Goal: Task Accomplishment & Management: Use online tool/utility

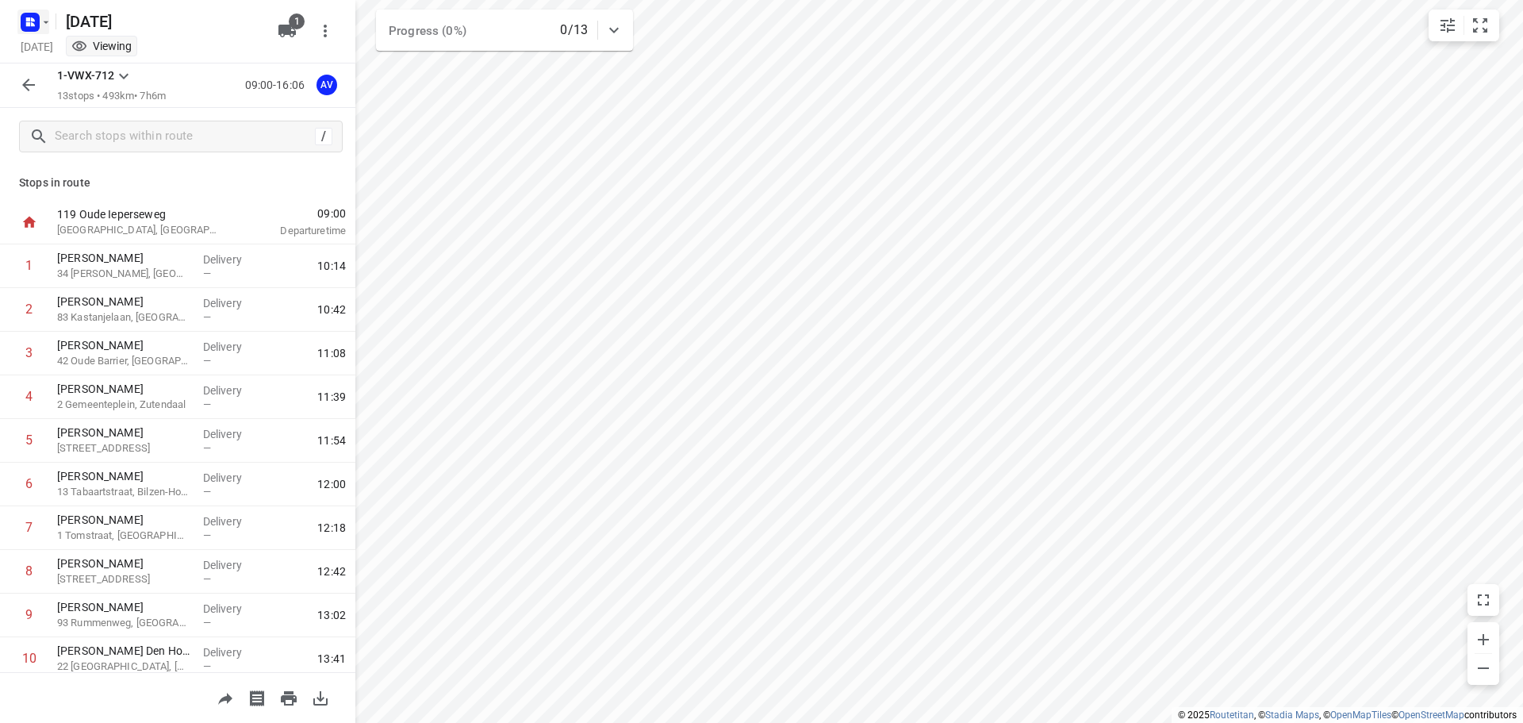
click at [34, 16] on rect "button" at bounding box center [30, 22] width 19 height 19
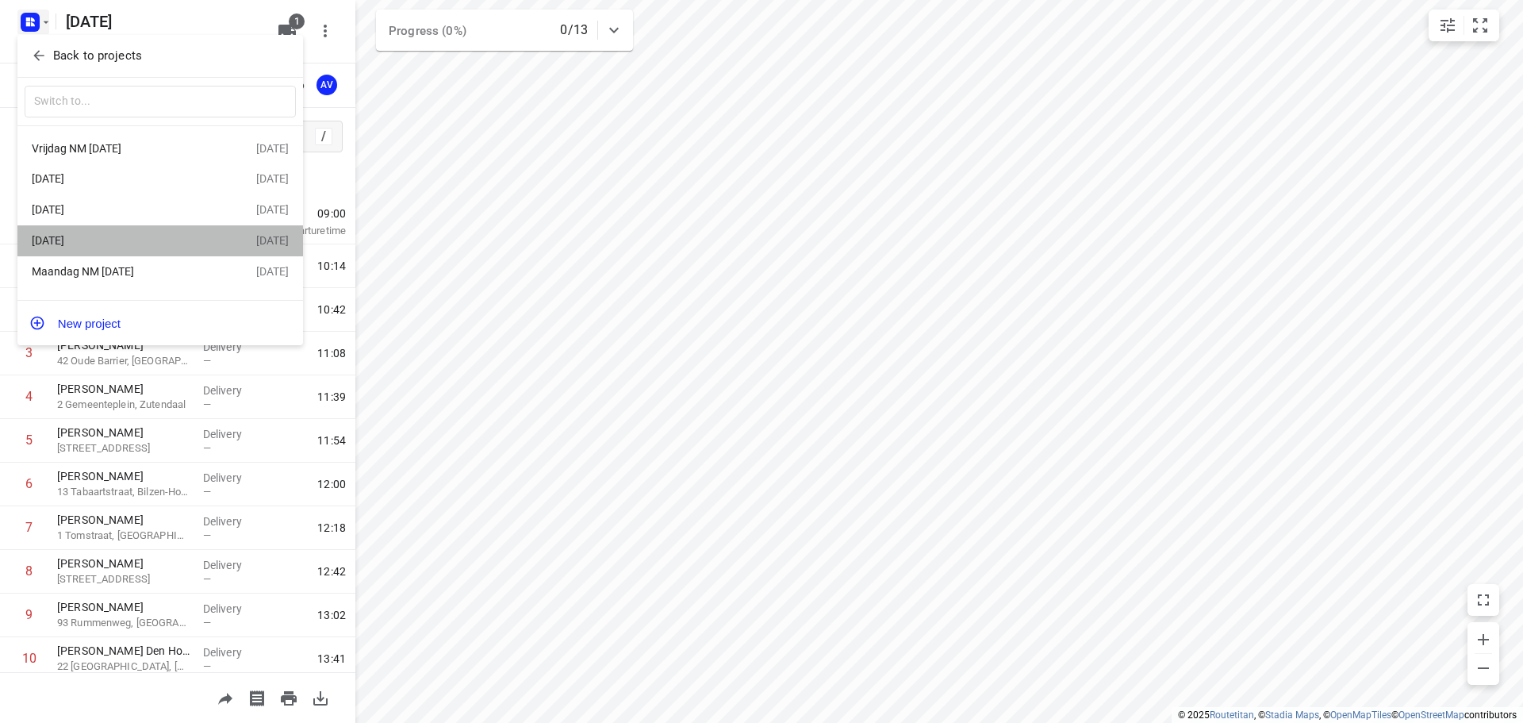
click at [125, 238] on div "[DATE]" at bounding box center [123, 240] width 182 height 13
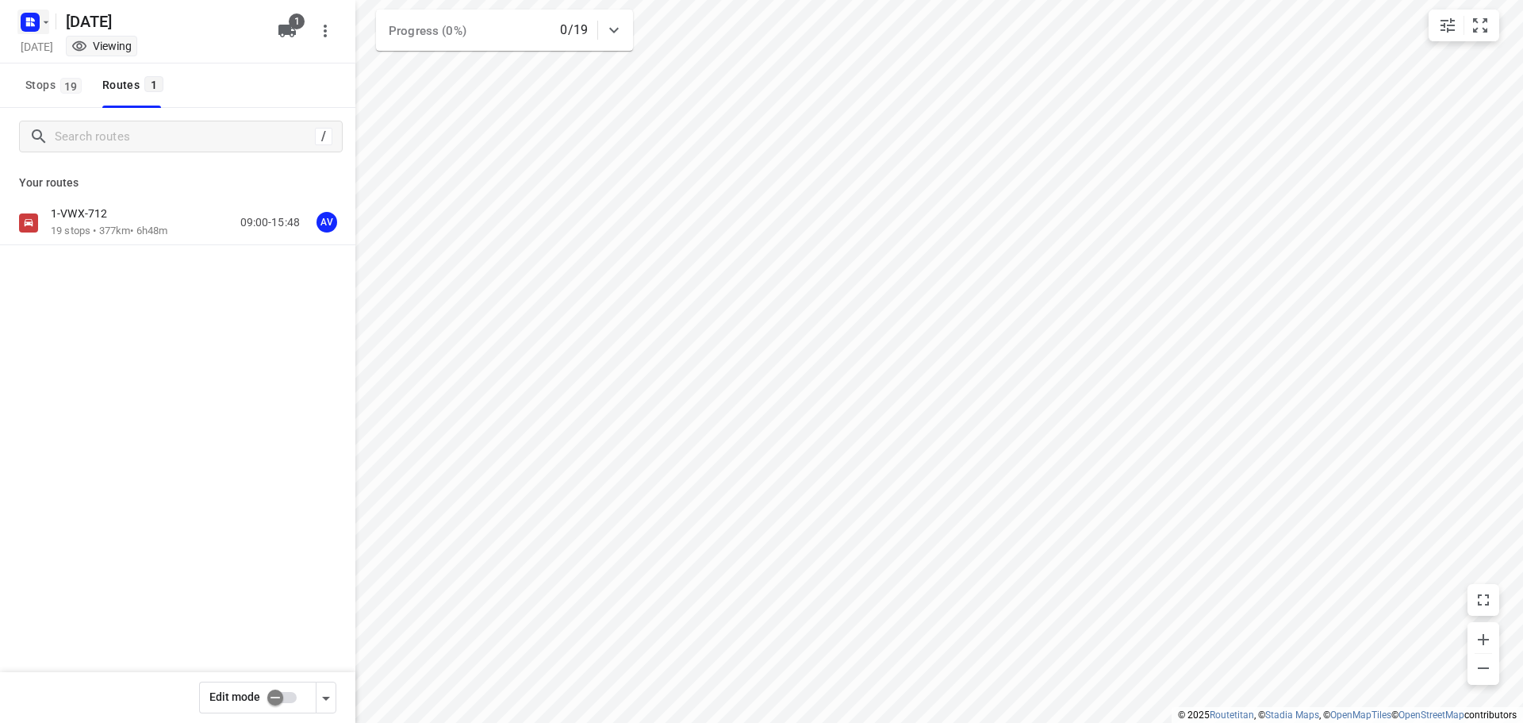
click at [32, 13] on rect "button" at bounding box center [30, 22] width 19 height 19
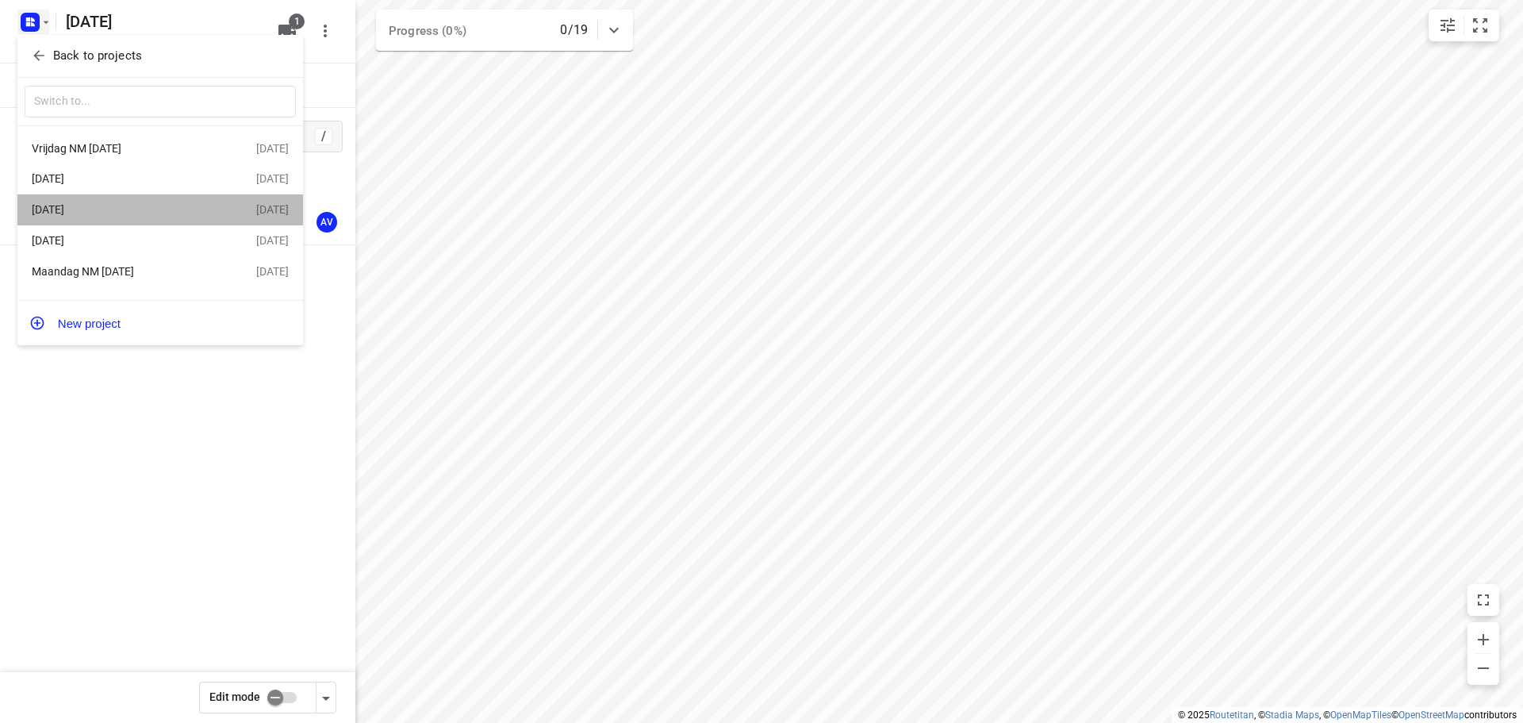
click at [134, 210] on div "[DATE]" at bounding box center [123, 209] width 182 height 13
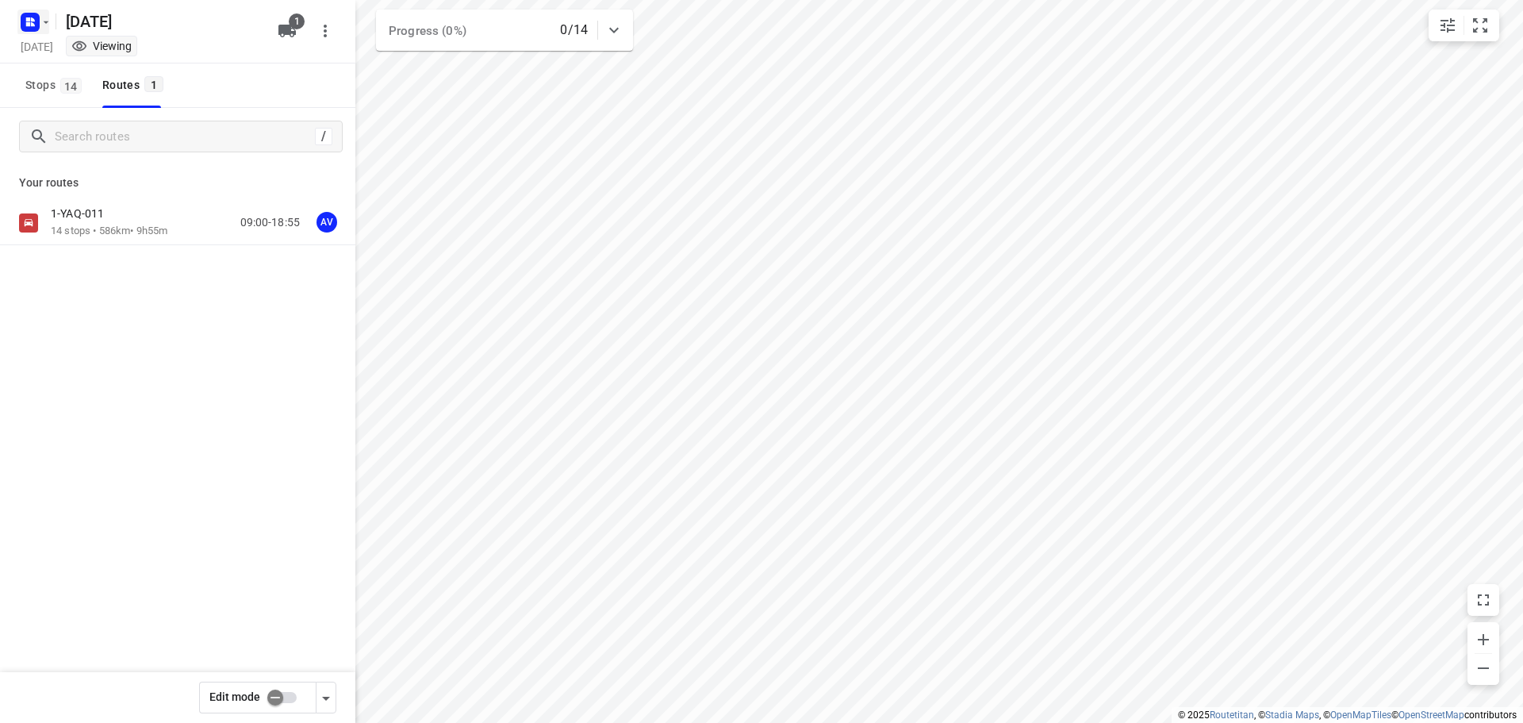
click at [43, 29] on button "button" at bounding box center [33, 22] width 32 height 25
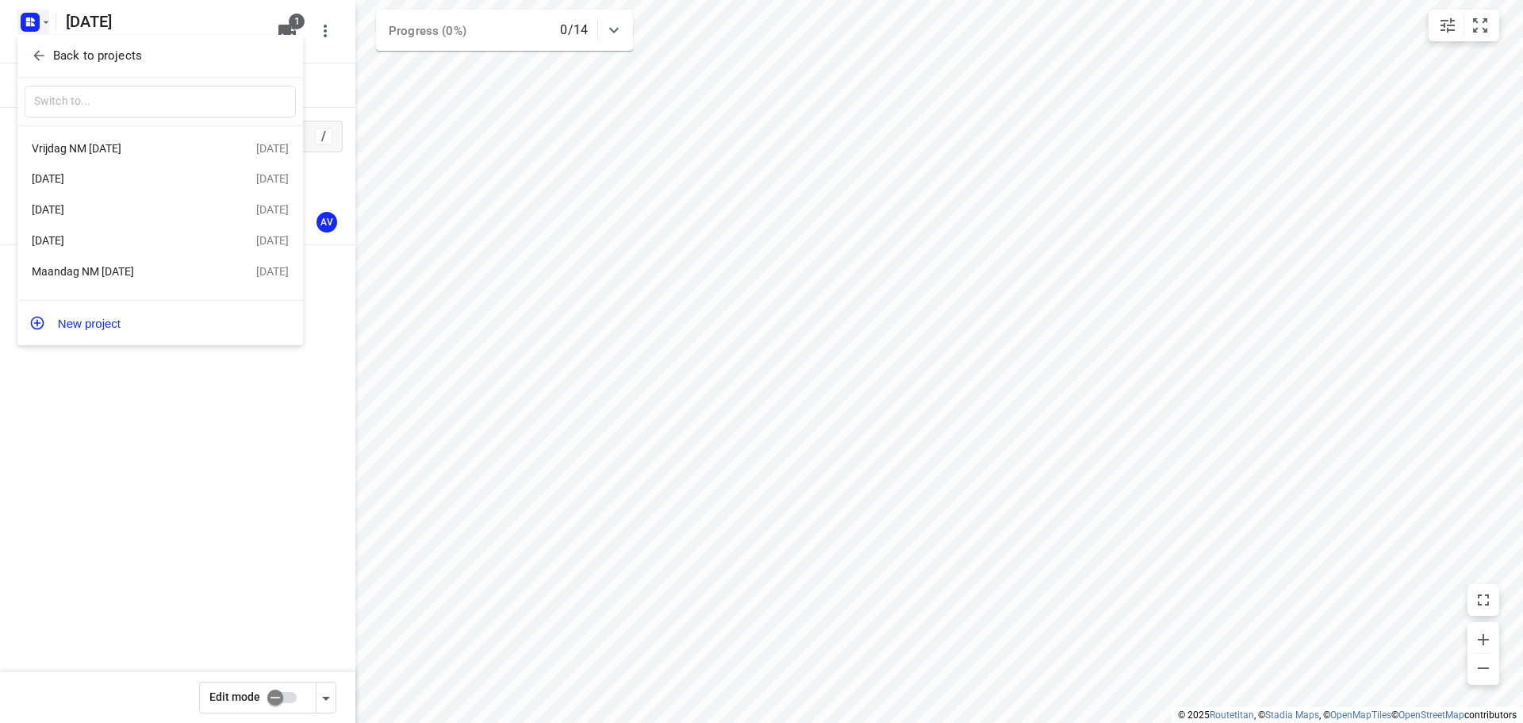
click at [112, 182] on div "[DATE]" at bounding box center [123, 178] width 182 height 13
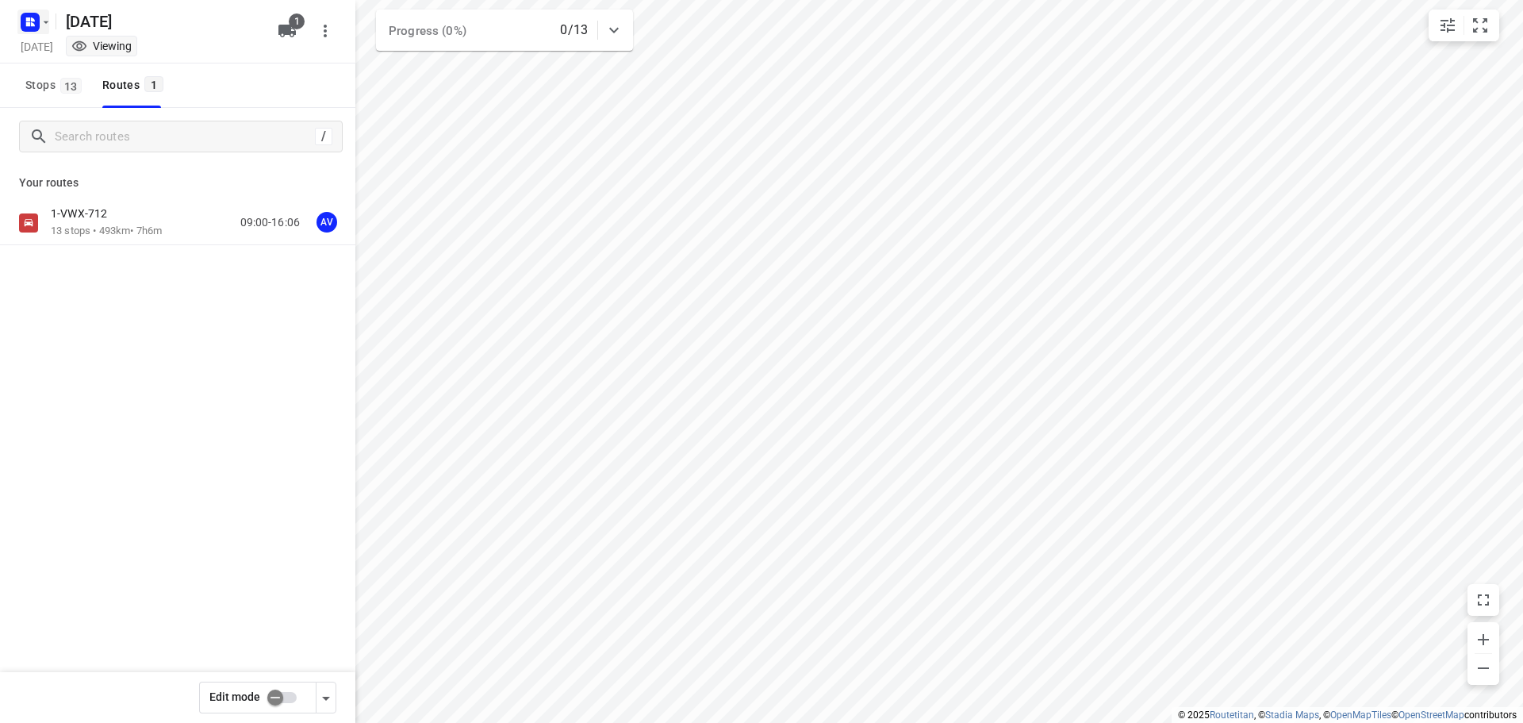
click at [32, 15] on rect "button" at bounding box center [30, 22] width 19 height 19
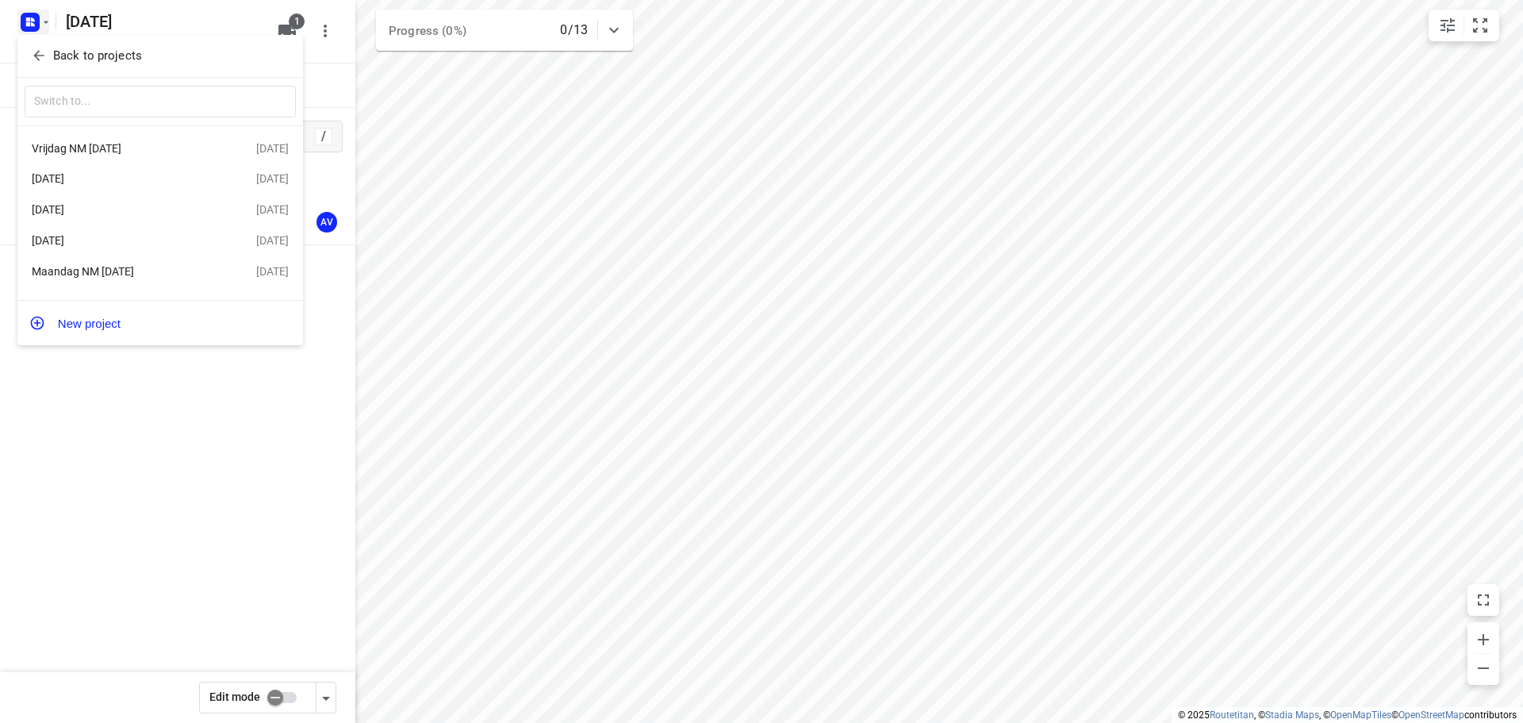
click at [116, 149] on div "Vrijdag NM [DATE]" at bounding box center [123, 148] width 182 height 13
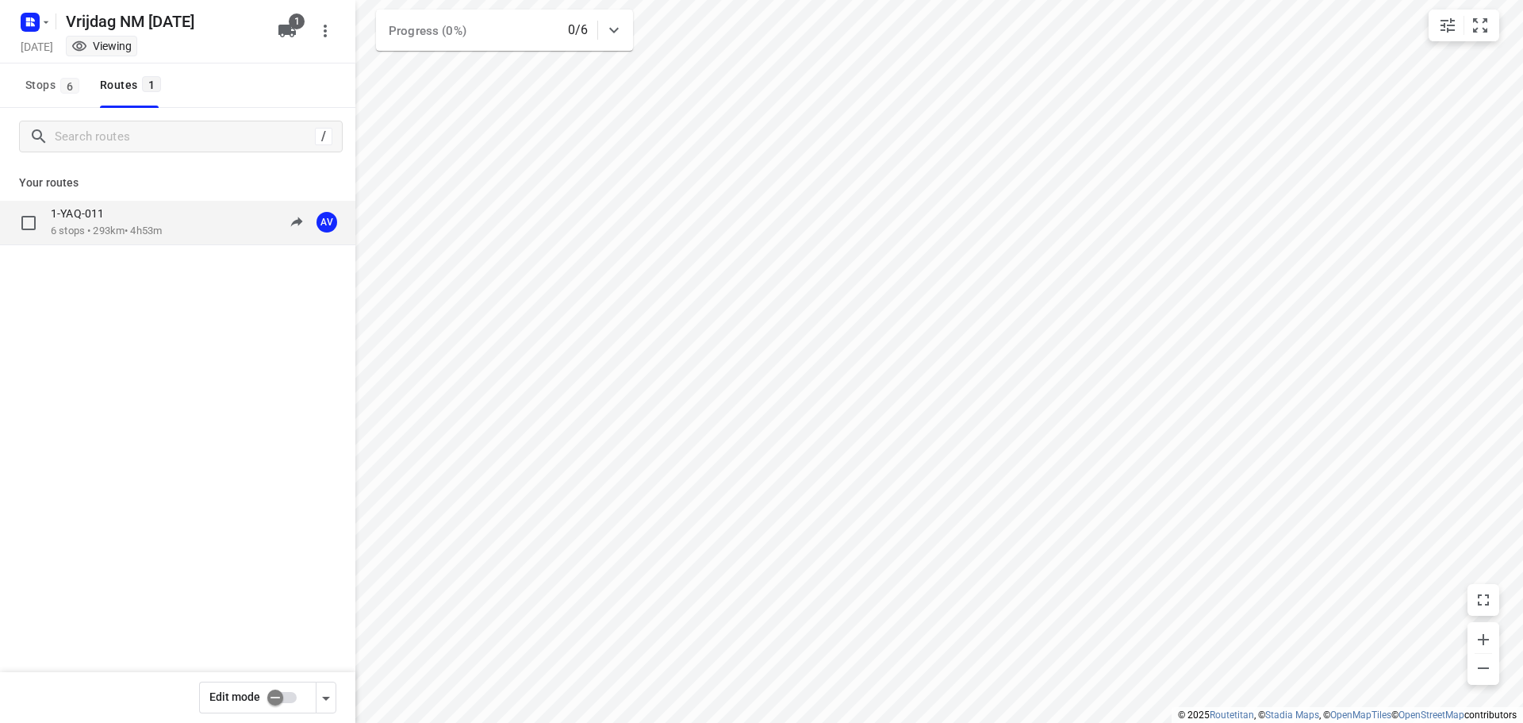
click at [186, 225] on div "1-YAQ-011 6 stops • 293km • 4h53m 13:00-17:53 AV" at bounding box center [203, 222] width 305 height 33
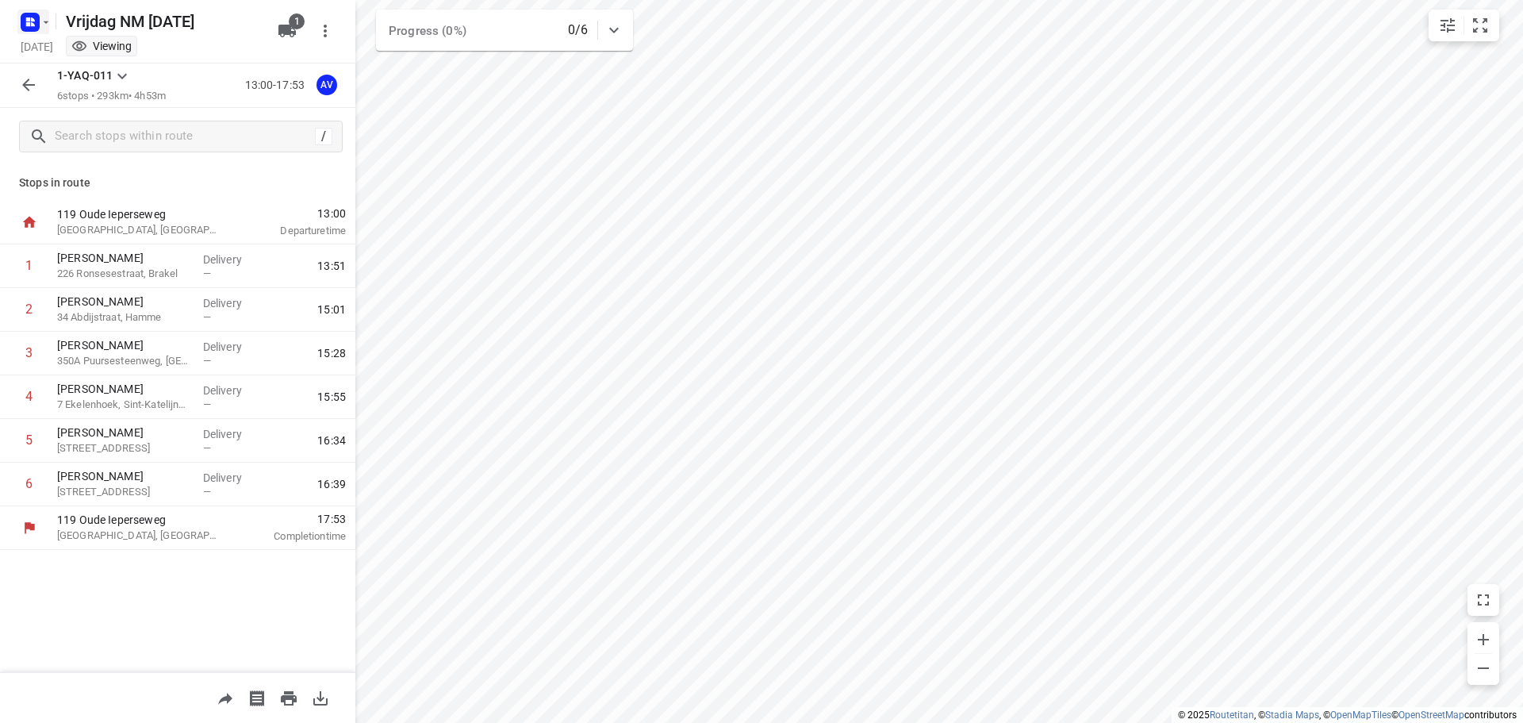
click at [31, 17] on rect "button" at bounding box center [30, 22] width 19 height 19
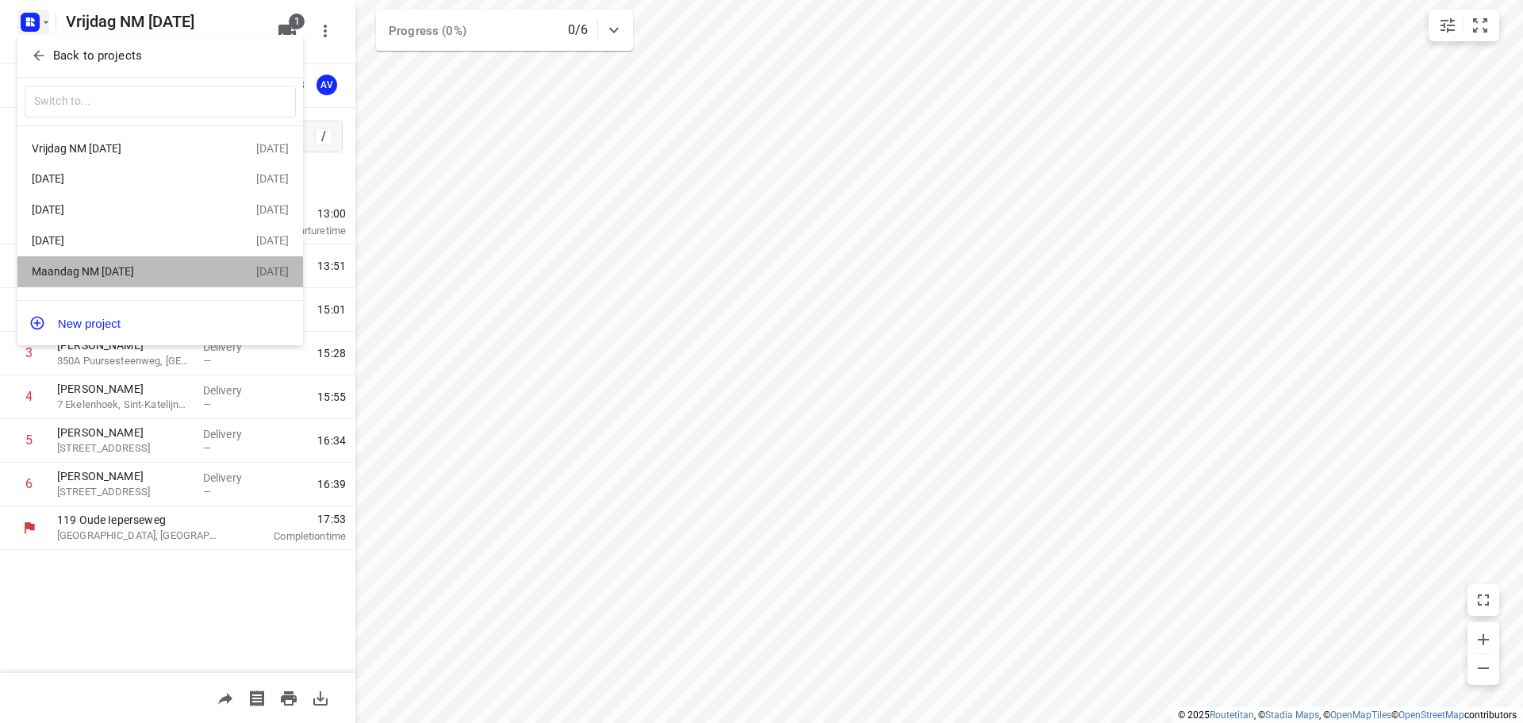
click at [123, 277] on div "Maandag NM [DATE]" at bounding box center [123, 271] width 182 height 13
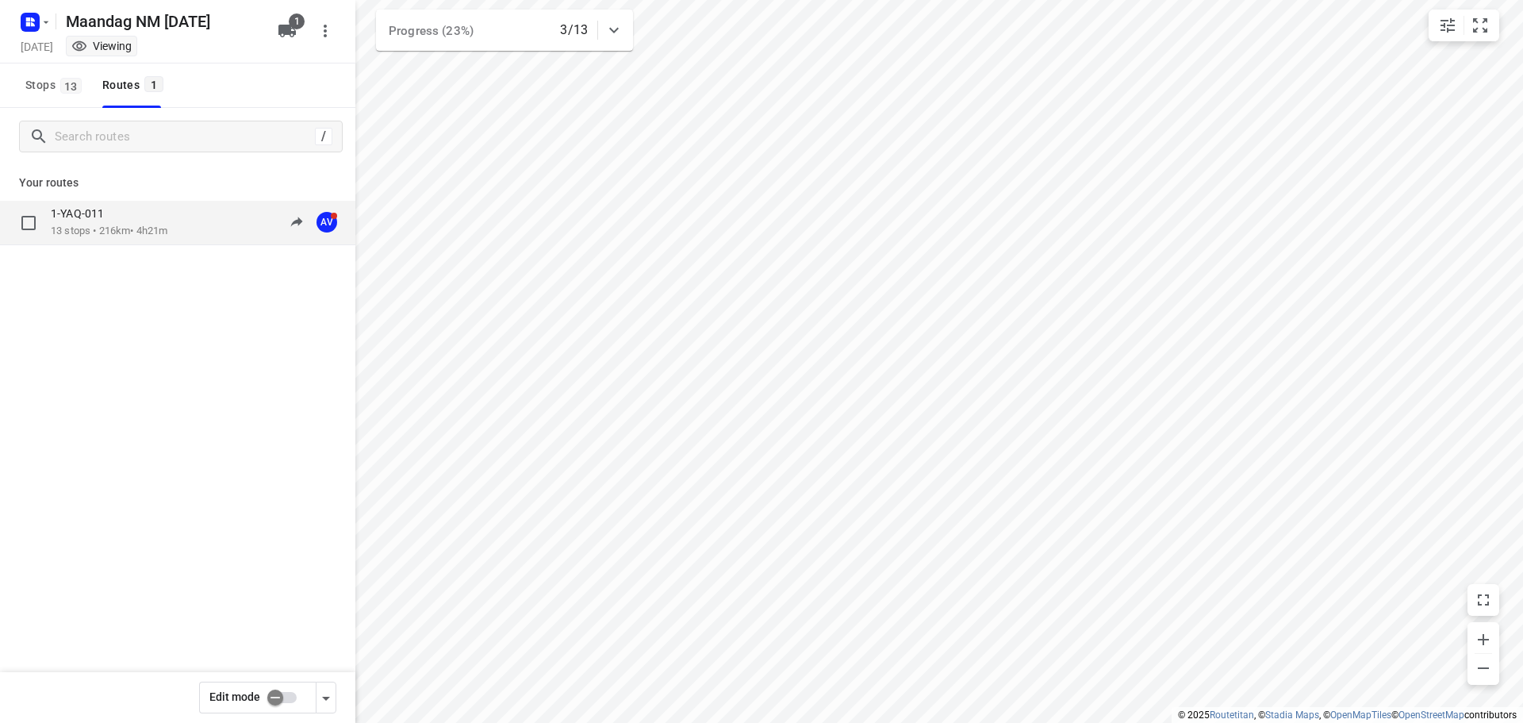
click at [179, 210] on div "1-YAQ-011 13 stops • 216km • 4h21m 11:51-16:22 AV" at bounding box center [203, 222] width 305 height 33
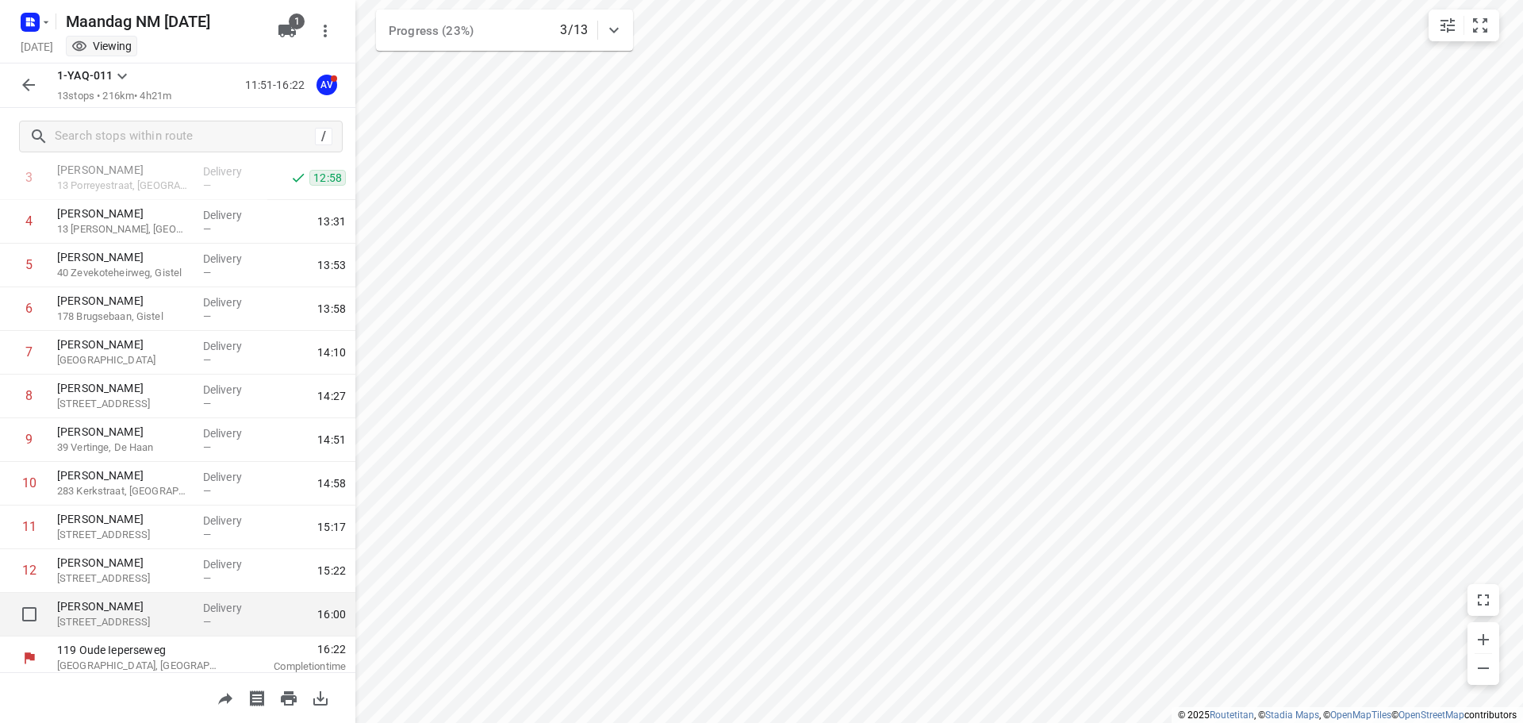
scroll to position [183, 0]
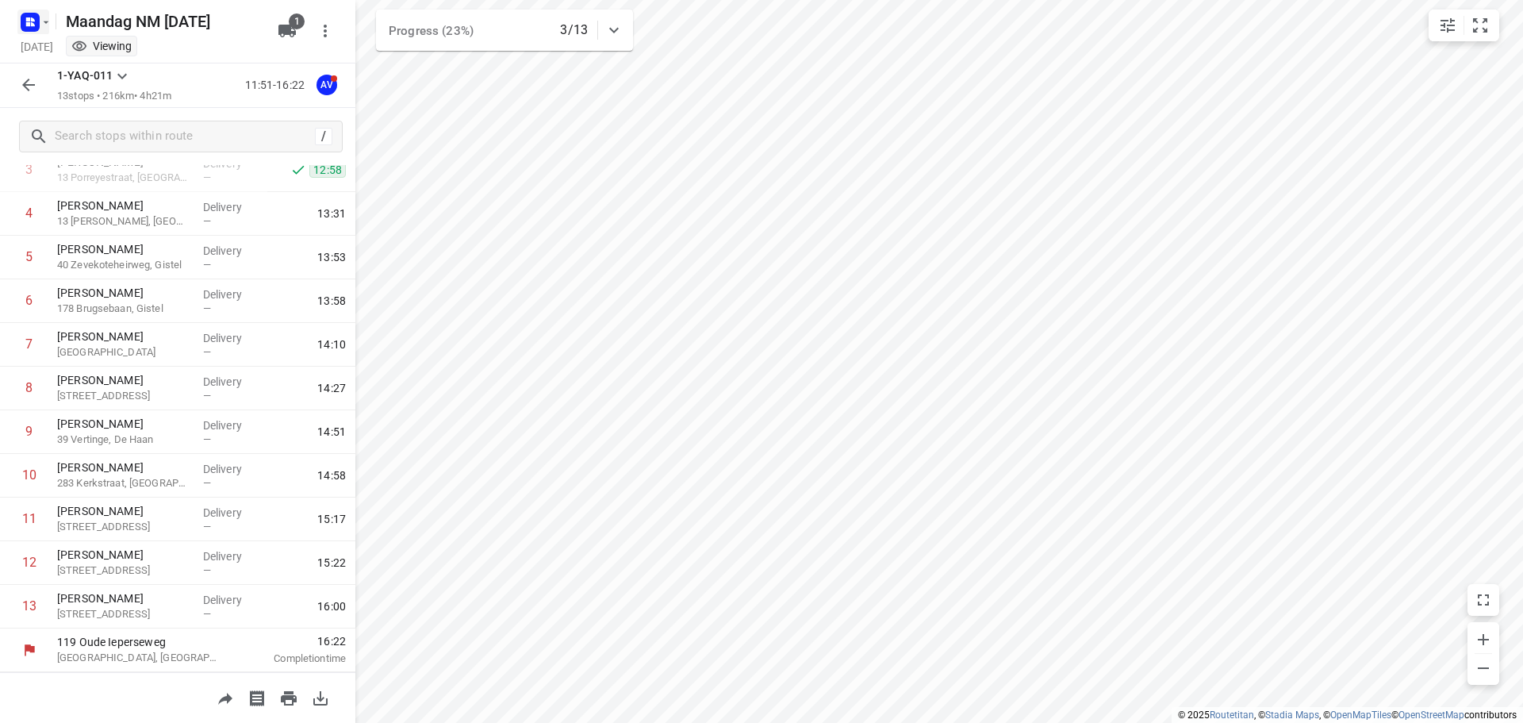
click at [33, 18] on icon "button" at bounding box center [33, 19] width 4 height 4
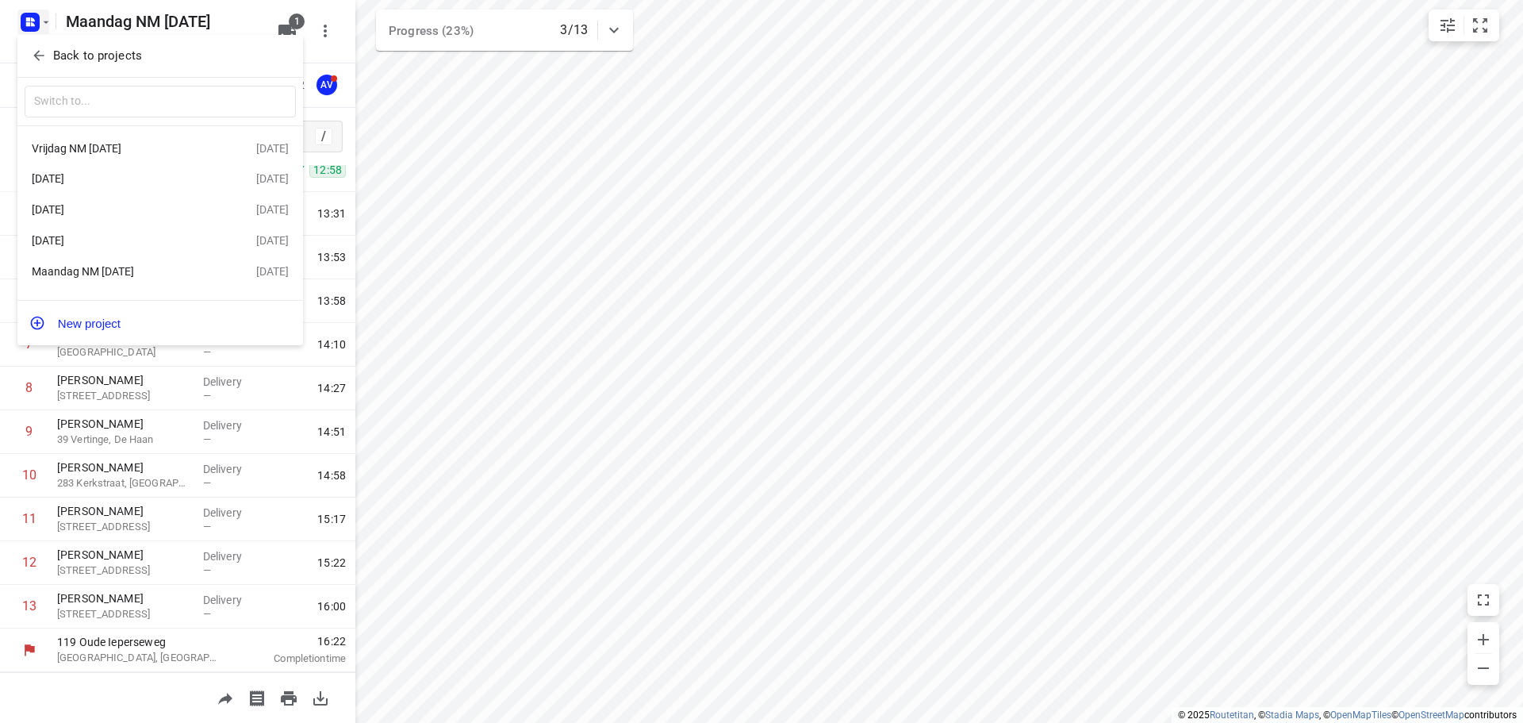
click at [144, 244] on div "[DATE]" at bounding box center [123, 240] width 182 height 13
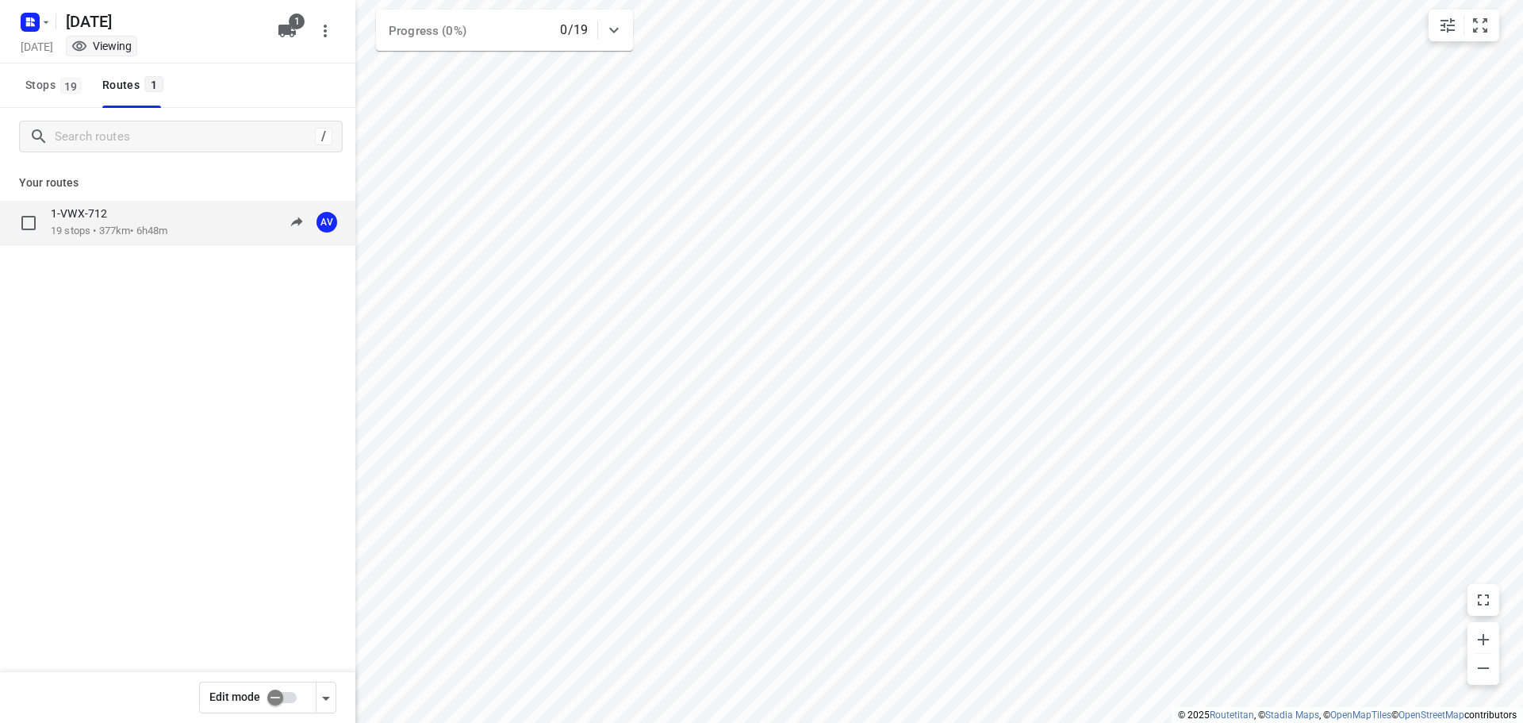
click at [175, 230] on div "1-VWX-712 19 stops • 377km • 6h48m 09:00-15:48 AV" at bounding box center [203, 222] width 305 height 33
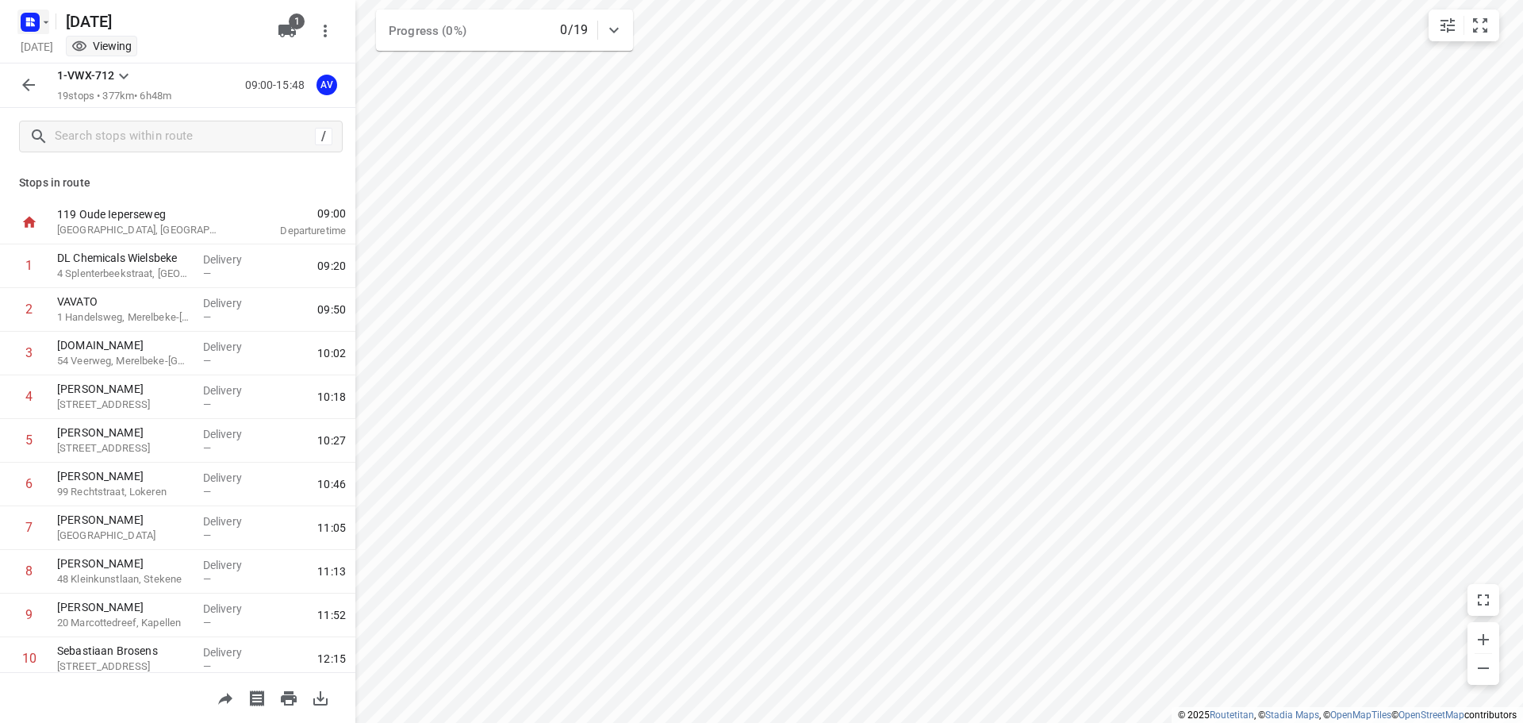
click at [40, 23] on icon "button" at bounding box center [46, 22] width 13 height 13
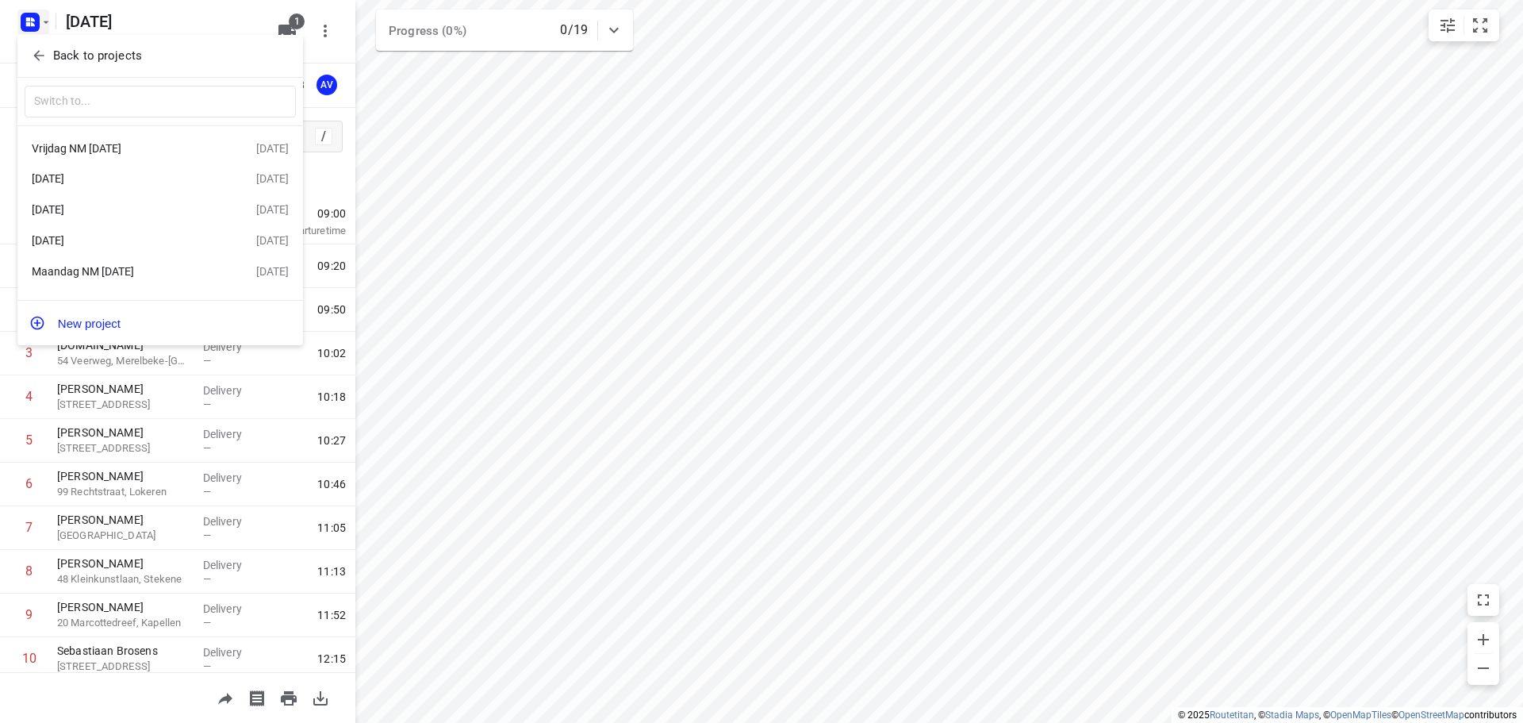
click at [171, 272] on div "Maandag NM [DATE]" at bounding box center [123, 271] width 182 height 13
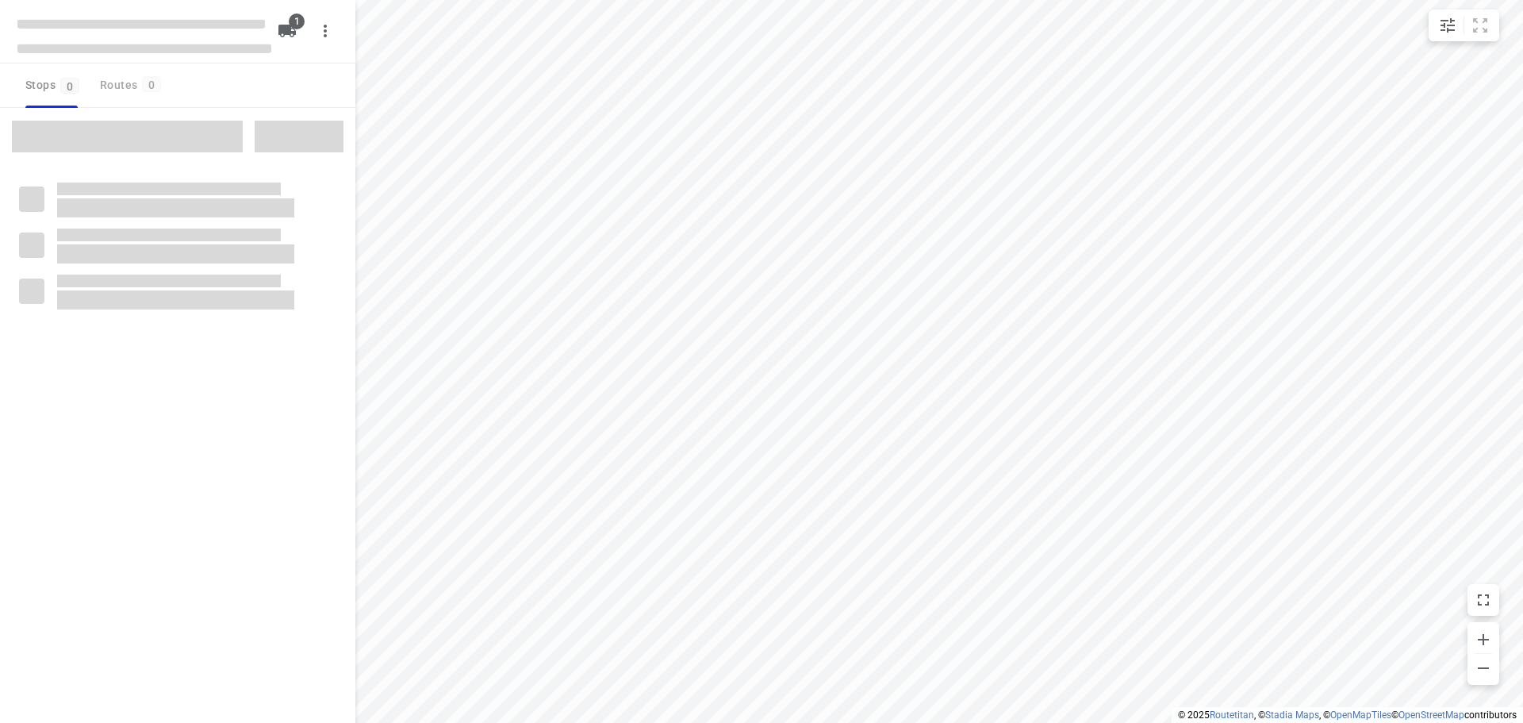
type input "distance"
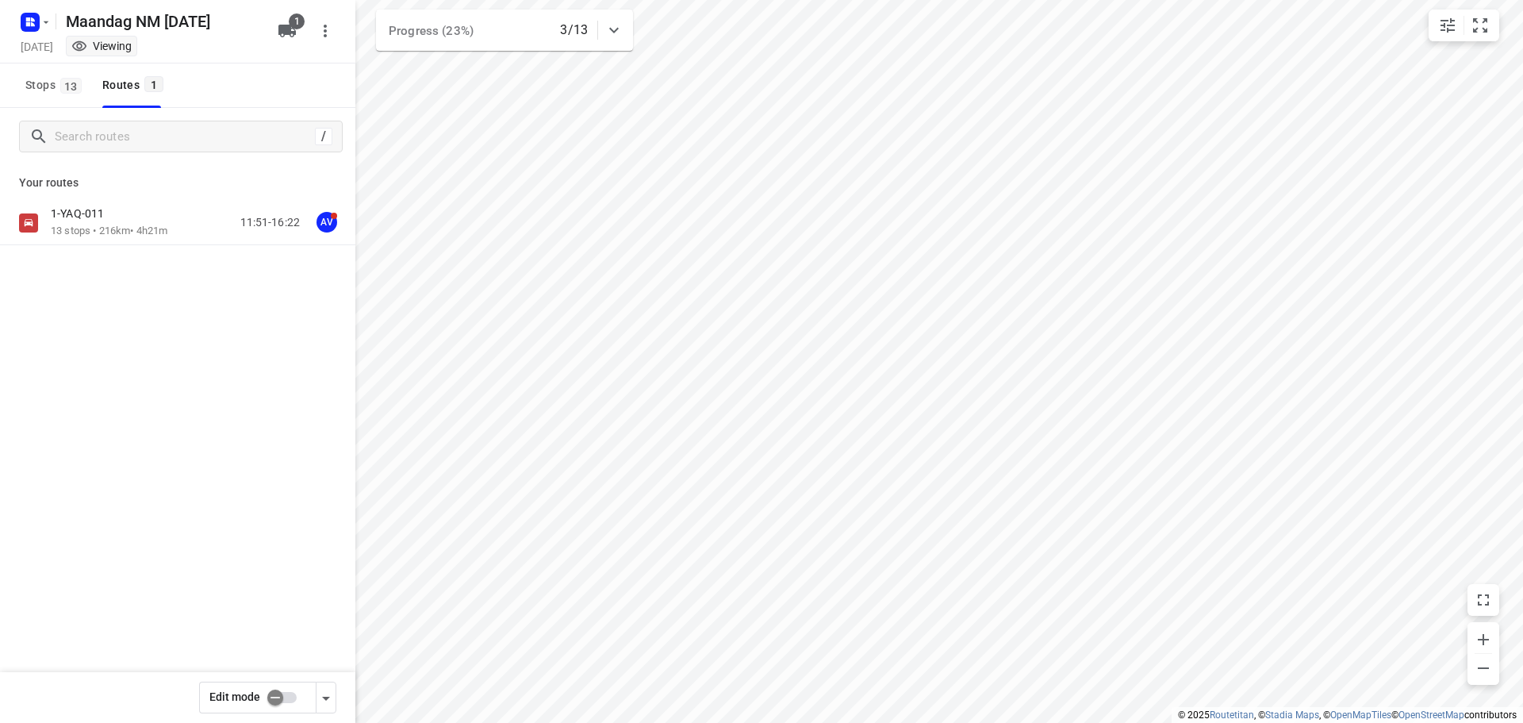
click at [288, 700] on input "checkbox" at bounding box center [275, 697] width 90 height 30
checkbox input "true"
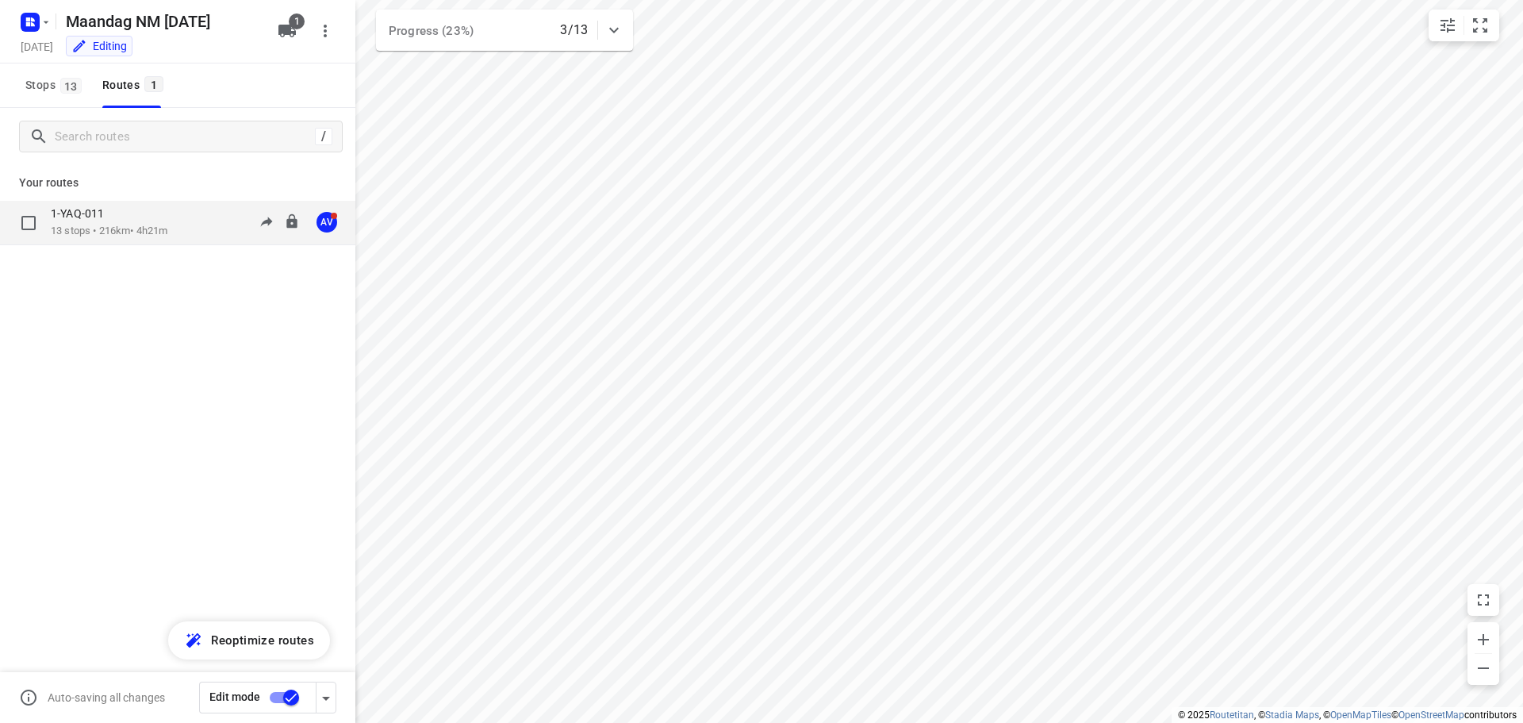
click at [182, 221] on div "1-YAQ-011 13 stops • 216km • 4h21m 11:51-16:22 AV" at bounding box center [203, 222] width 305 height 33
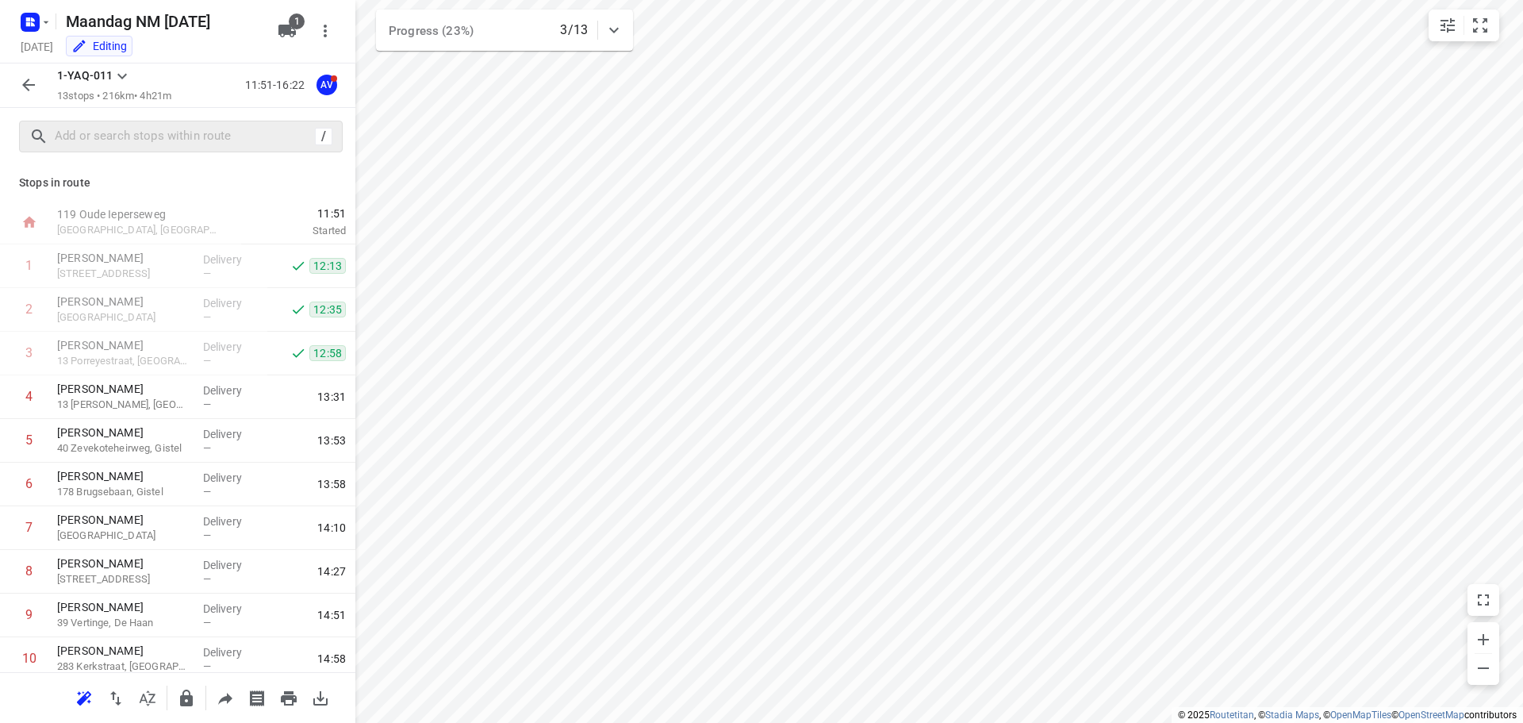
click at [186, 121] on div "/" at bounding box center [181, 137] width 324 height 32
click at [197, 138] on input "text" at bounding box center [183, 137] width 254 height 25
paste input "[STREET_ADDRESS]"
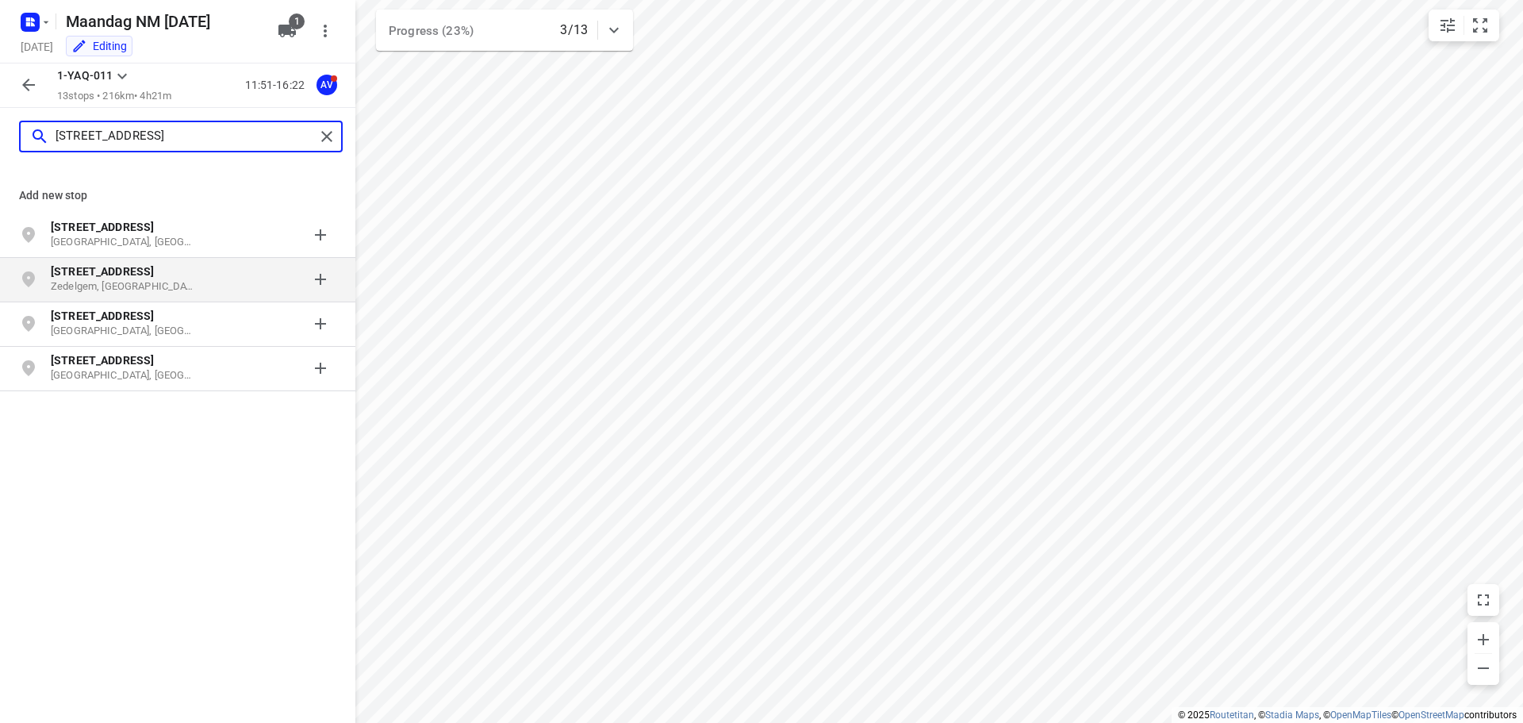
type input "[STREET_ADDRESS]"
click at [182, 290] on p "Zedelgem, [GEOGRAPHIC_DATA]" at bounding box center [124, 286] width 146 height 15
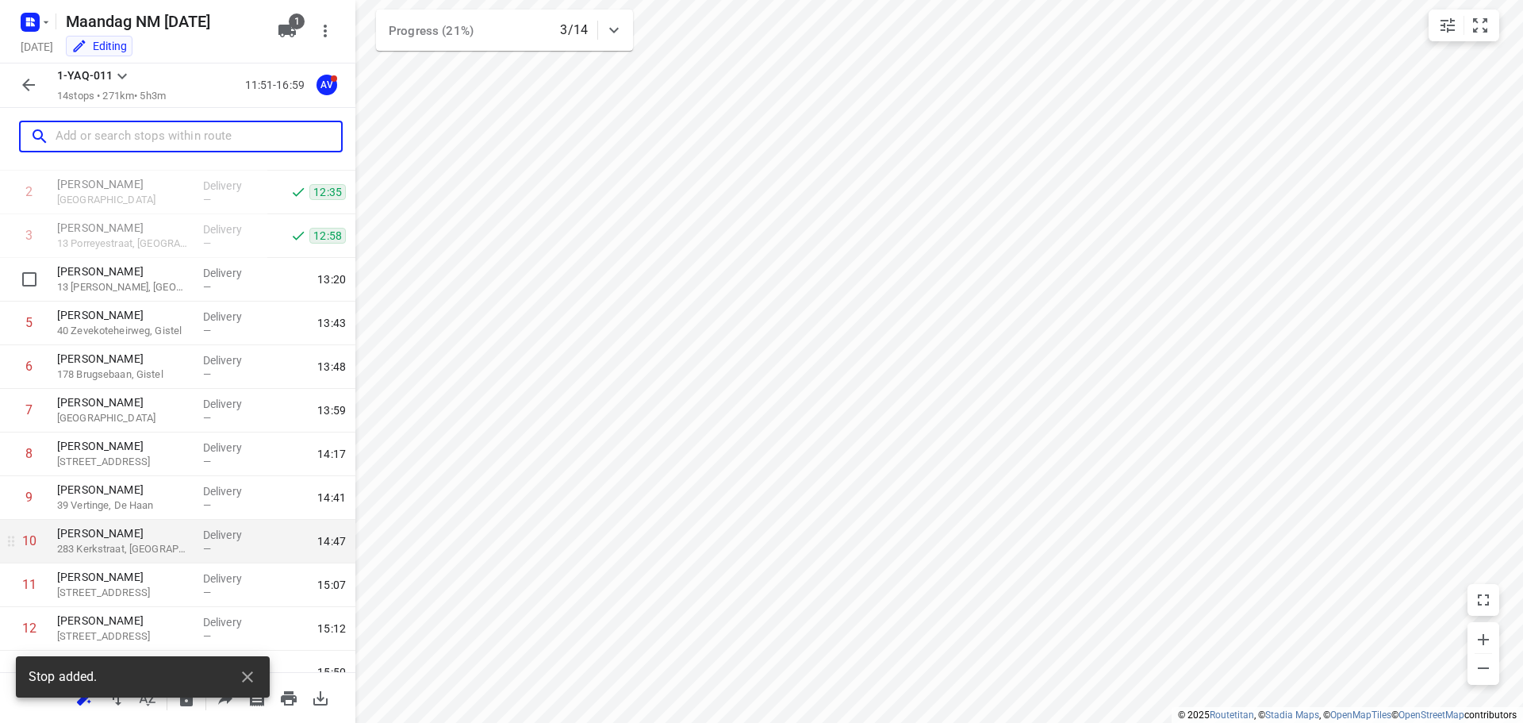
scroll to position [227, 0]
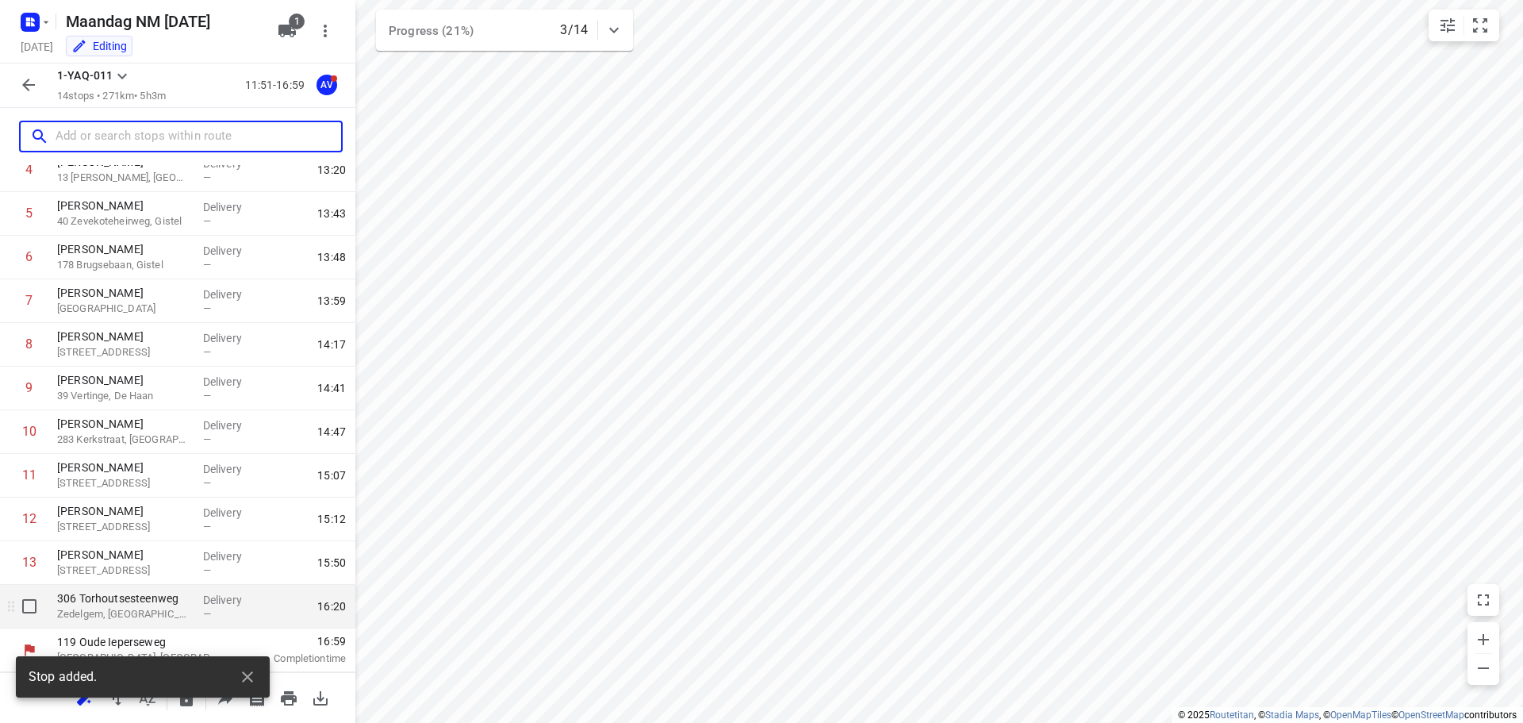
click at [163, 613] on p "Zedelgem, [GEOGRAPHIC_DATA]" at bounding box center [123, 614] width 133 height 16
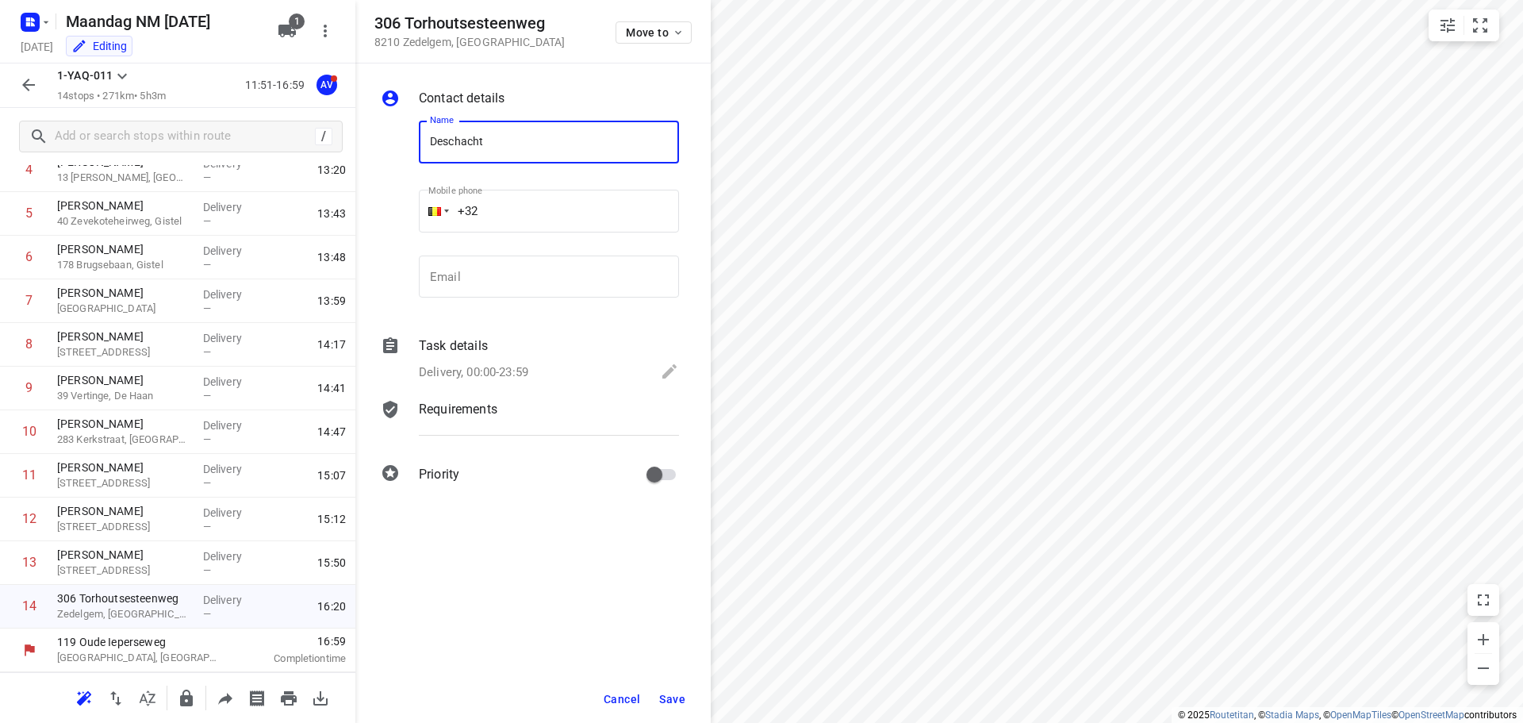
type input "Deschacht Zedelgem"
drag, startPoint x: 513, startPoint y: 375, endPoint x: 524, endPoint y: 346, distance: 30.4
click at [513, 374] on p "Delivery, 00:00-23:59" at bounding box center [473, 372] width 109 height 18
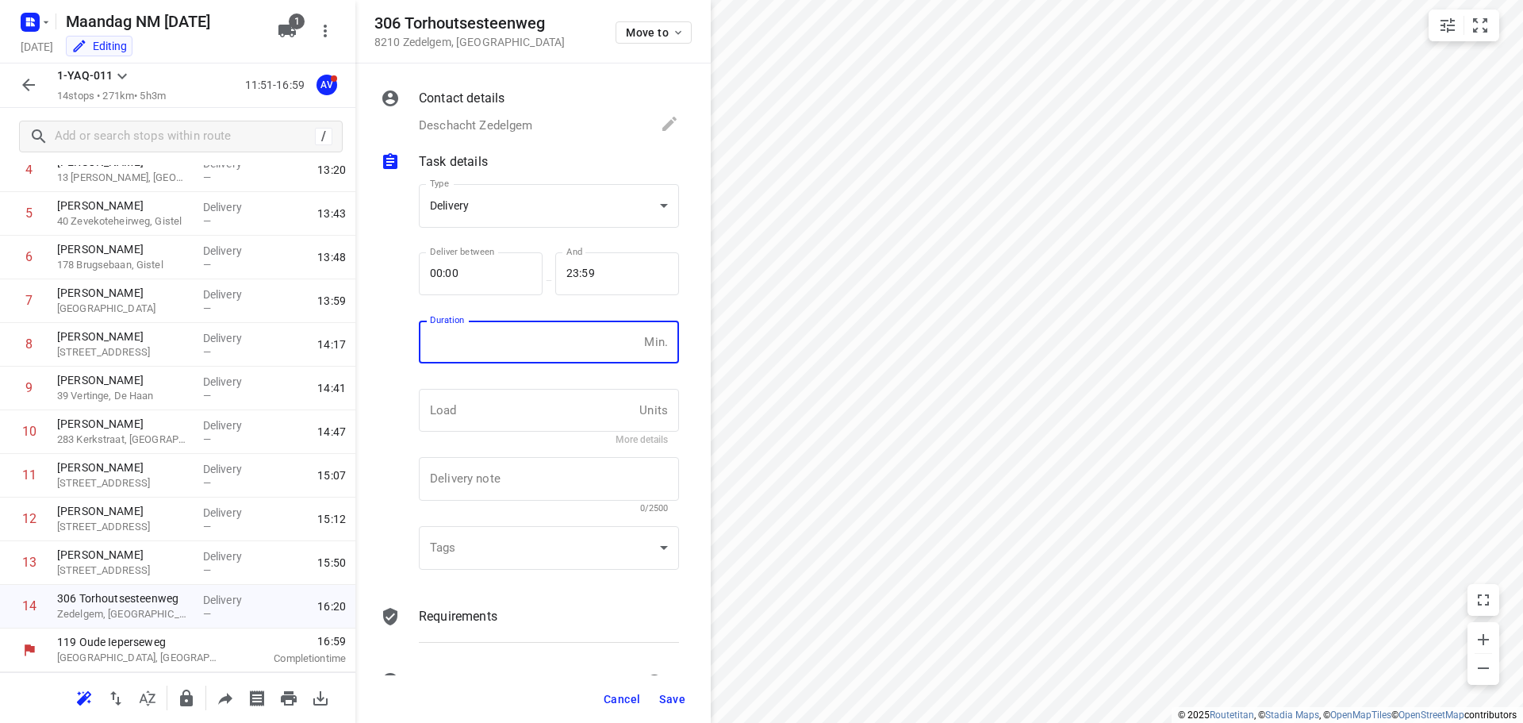
click at [531, 330] on input "number" at bounding box center [528, 342] width 219 height 43
type input "1"
click at [673, 702] on span "Save" at bounding box center [672, 699] width 26 height 13
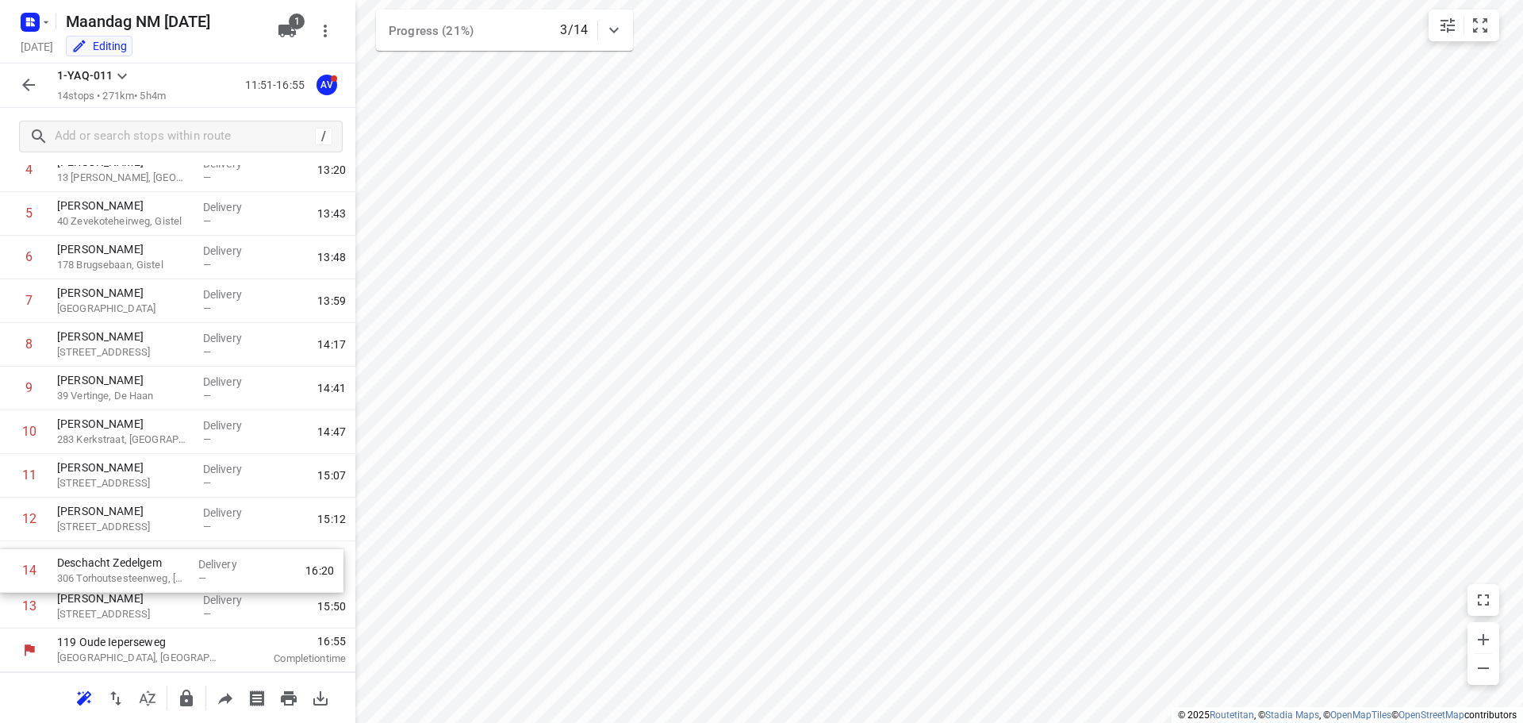
drag, startPoint x: 6, startPoint y: 610, endPoint x: 5, endPoint y: 565, distance: 45.2
click at [5, 566] on div "1 [PERSON_NAME] 53 Pilkemstraat, Roeselare Delivery — 12:13 2 [PERSON_NAME] [GE…" at bounding box center [177, 322] width 355 height 611
click at [23, 79] on icon "button" at bounding box center [28, 84] width 19 height 19
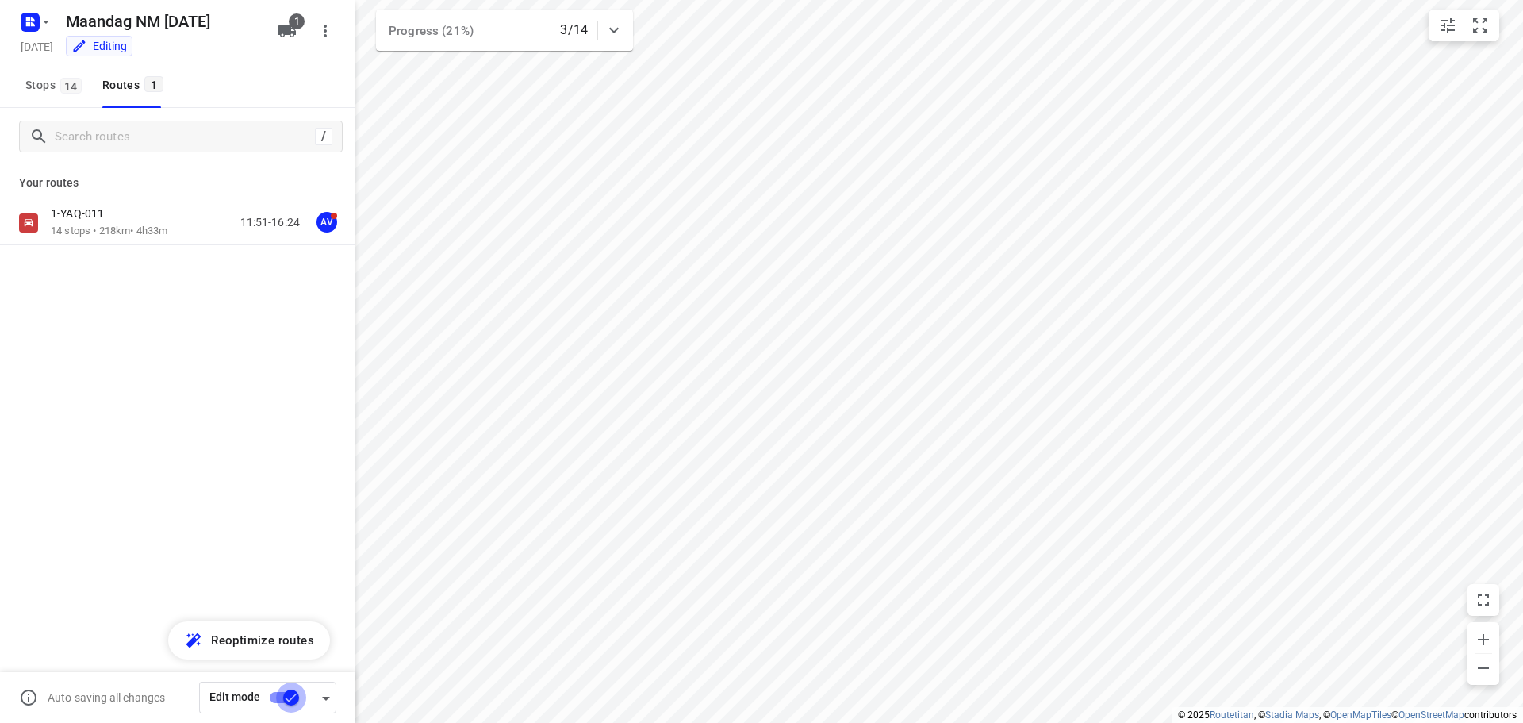
click at [276, 695] on input "checkbox" at bounding box center [291, 697] width 90 height 30
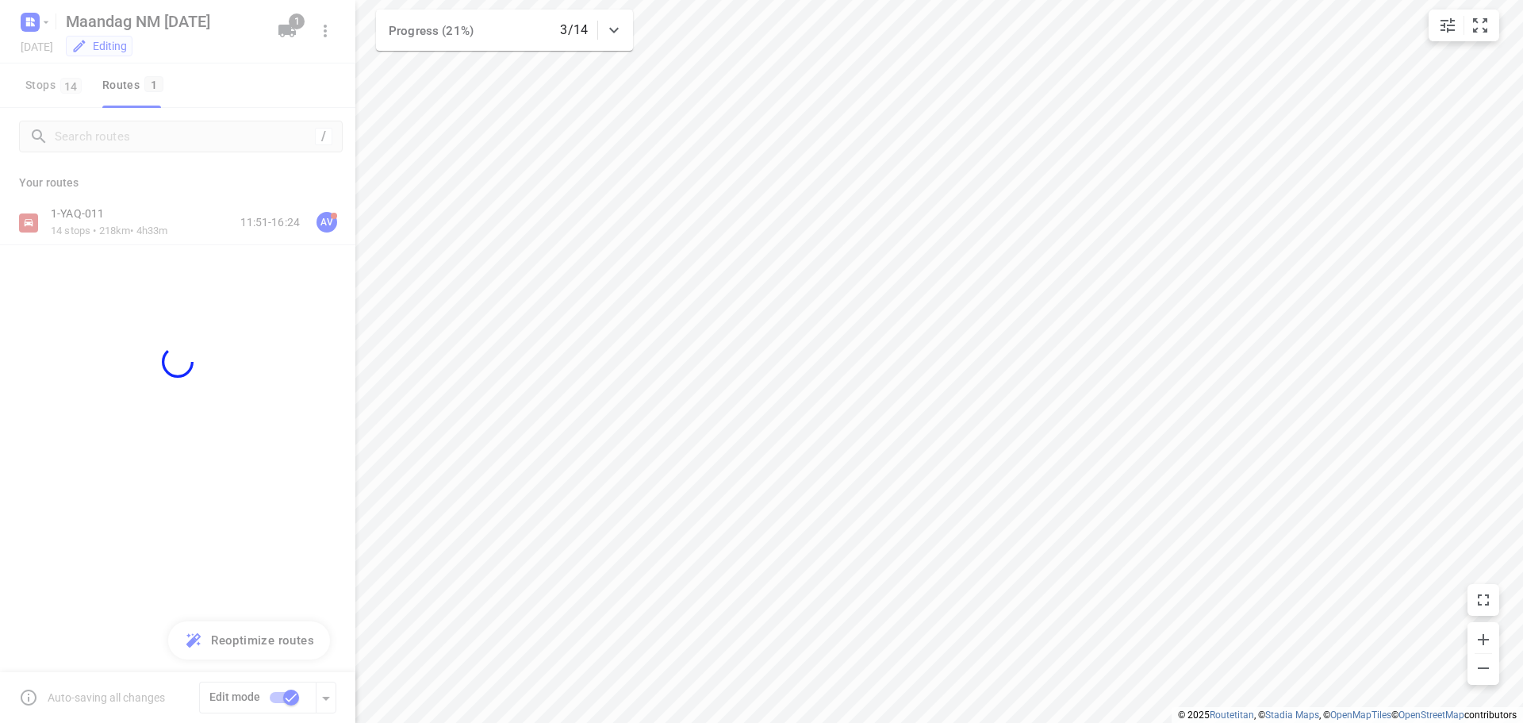
checkbox input "false"
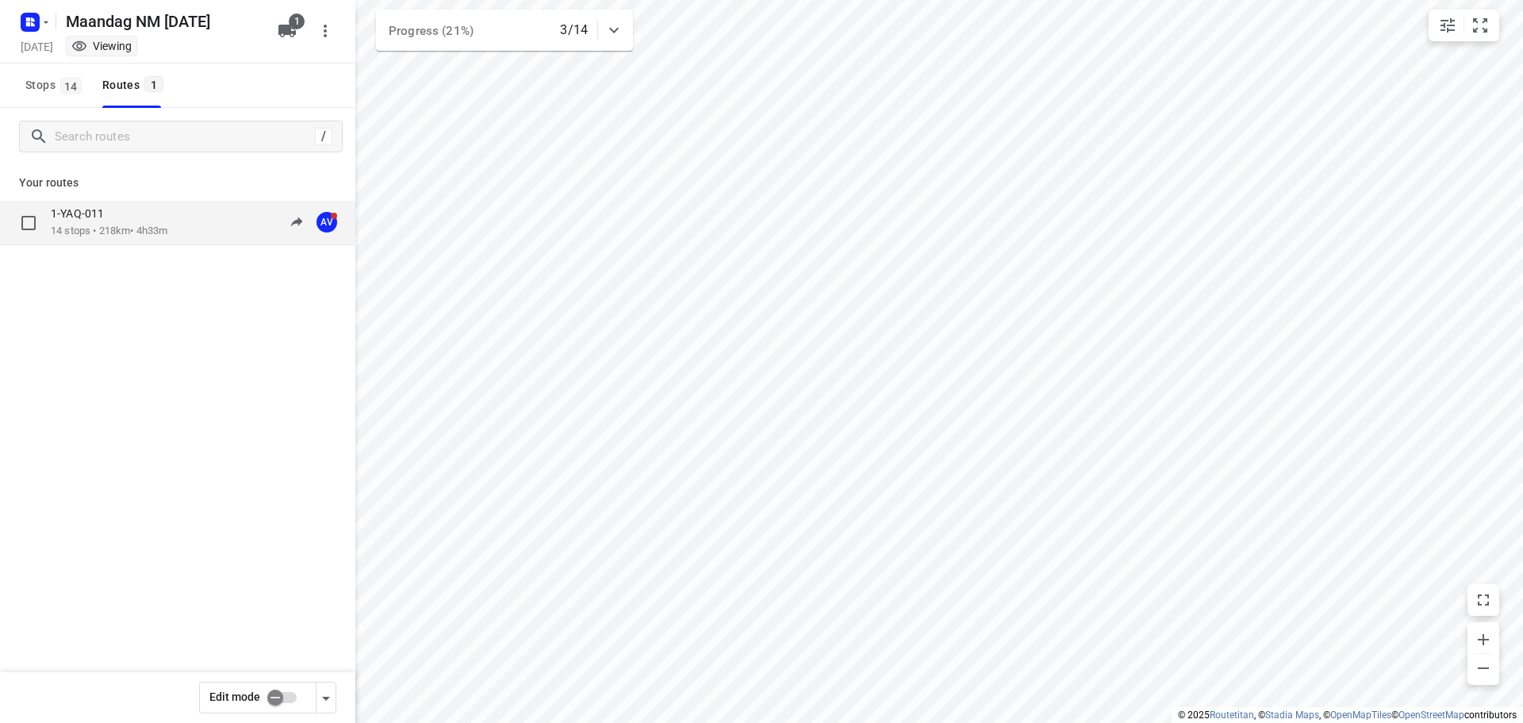
click at [186, 214] on div "1-YAQ-011 14 stops • 218km • 4h33m 11:51-16:24 AV" at bounding box center [203, 222] width 305 height 33
